Goal: Transaction & Acquisition: Purchase product/service

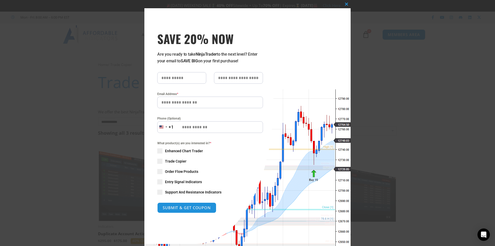
click at [400, 122] on div "Close this module SAVE 20% NOW Are you ready to take NinjaTrader to the next le…" at bounding box center [247, 123] width 495 height 246
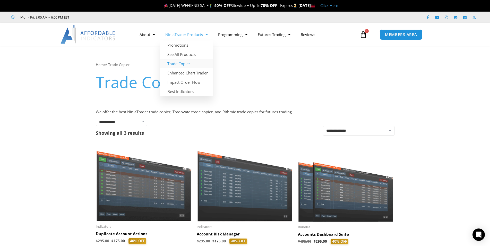
click at [185, 65] on link "Trade Copier" at bounding box center [186, 63] width 53 height 9
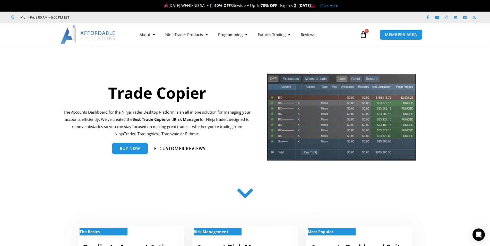
click at [190, 148] on span "Customer Reviews" at bounding box center [182, 148] width 46 height 4
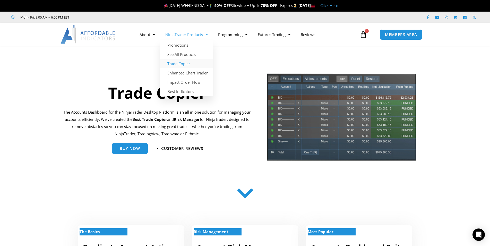
click at [182, 65] on link "Trade Copier" at bounding box center [186, 63] width 53 height 9
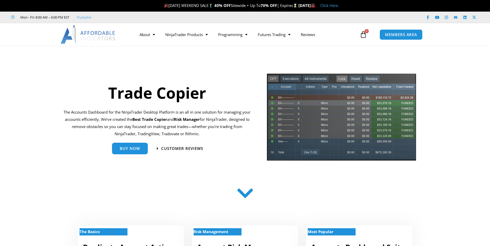
click at [135, 155] on div "Buy Now" at bounding box center [122, 148] width 58 height 17
click at [294, 33] on link "Futures Trading" at bounding box center [274, 35] width 43 height 12
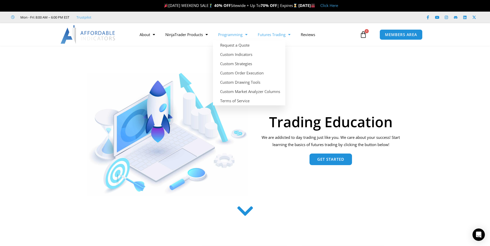
click at [291, 36] on span "Menu" at bounding box center [288, 34] width 5 height 9
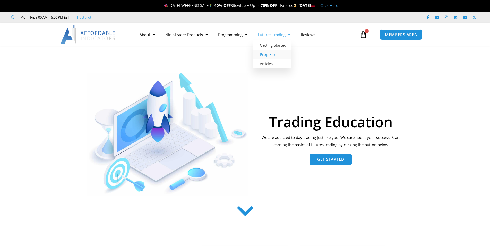
click at [281, 53] on link "Prop Firms" at bounding box center [272, 54] width 39 height 9
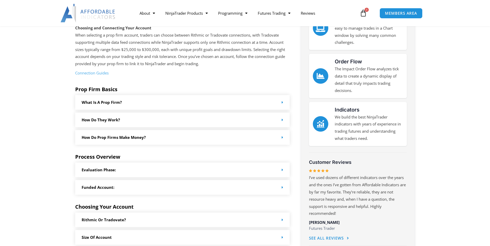
scroll to position [131, 0]
click at [282, 136] on icon at bounding box center [283, 138] width 2 height 4
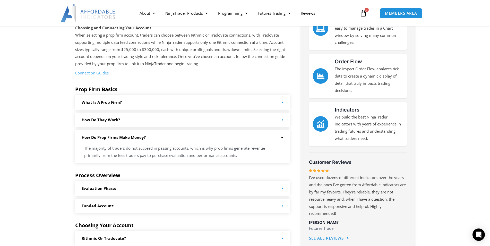
click at [282, 95] on div "What is a prop firm?" at bounding box center [182, 102] width 215 height 15
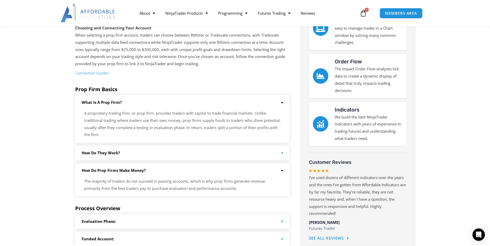
click at [282, 98] on div "What is a prop firm?" at bounding box center [182, 102] width 215 height 15
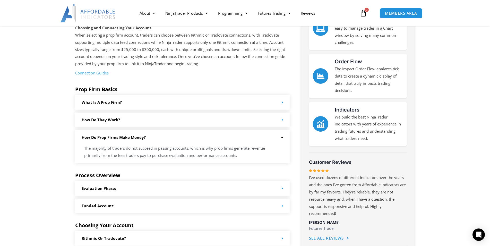
click at [286, 119] on div "How Do they work?" at bounding box center [182, 120] width 215 height 15
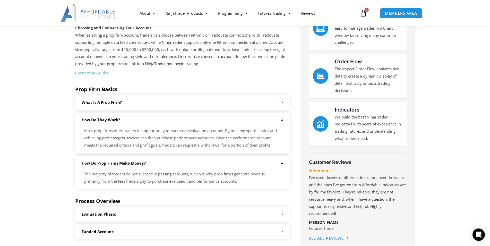
click at [286, 119] on div "How Do they work?" at bounding box center [182, 120] width 215 height 15
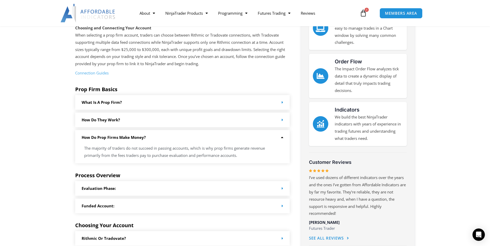
click at [284, 137] on div "How do Prop Firms make money?" at bounding box center [182, 137] width 215 height 15
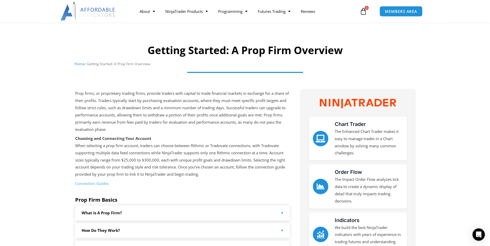
scroll to position [0, 0]
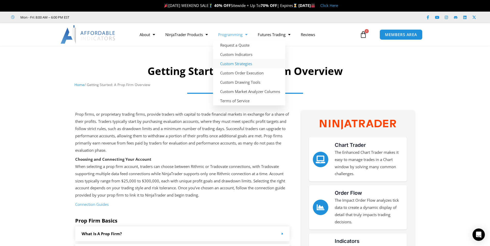
click at [241, 63] on link "Custom Strategies" at bounding box center [249, 63] width 72 height 9
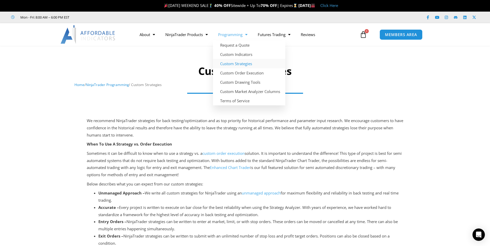
click at [381, 109] on div at bounding box center [245, 101] width 485 height 21
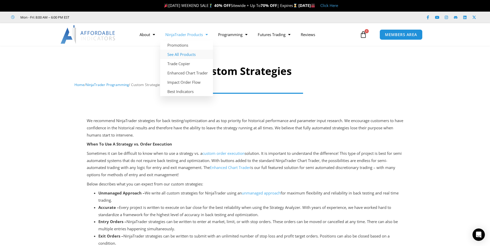
click at [196, 53] on link "See All Products" at bounding box center [186, 54] width 53 height 9
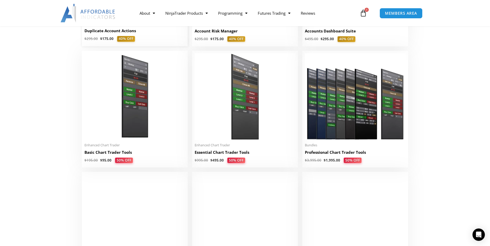
scroll to position [131, 0]
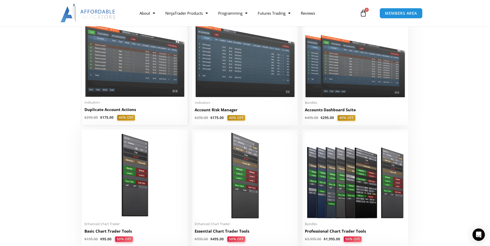
click at [137, 60] on img at bounding box center [134, 57] width 101 height 80
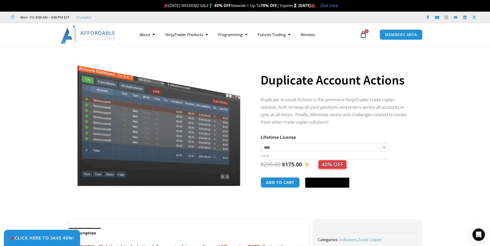
click at [261, 143] on select "**********" at bounding box center [325, 147] width 128 height 8
click at [385, 147] on select "**********" at bounding box center [325, 147] width 128 height 8
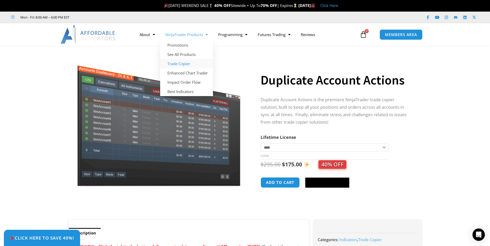
click at [183, 63] on link "Trade Copier" at bounding box center [186, 63] width 53 height 9
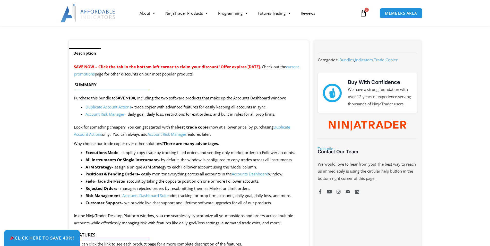
scroll to position [184, 0]
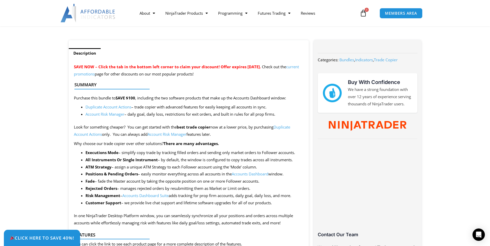
click at [128, 107] on link "Duplicate Account Actions" at bounding box center [109, 106] width 46 height 5
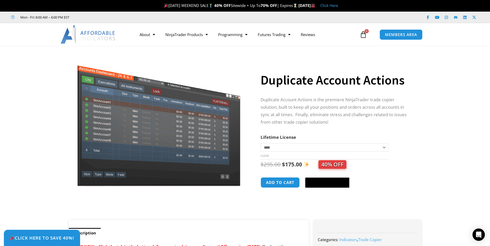
scroll to position [53, 0]
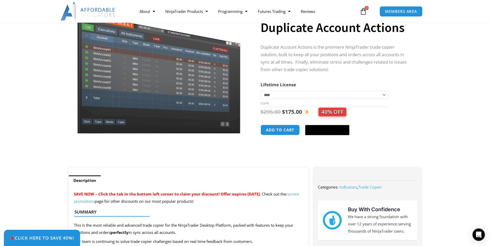
click at [261, 91] on select "**********" at bounding box center [325, 95] width 128 height 8
select select "*"
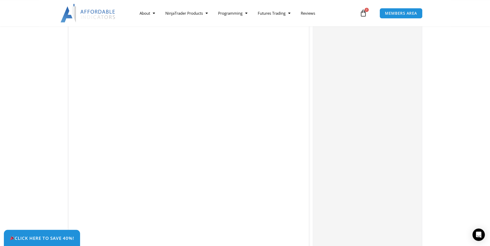
scroll to position [1114, 0]
